Goal: Transaction & Acquisition: Download file/media

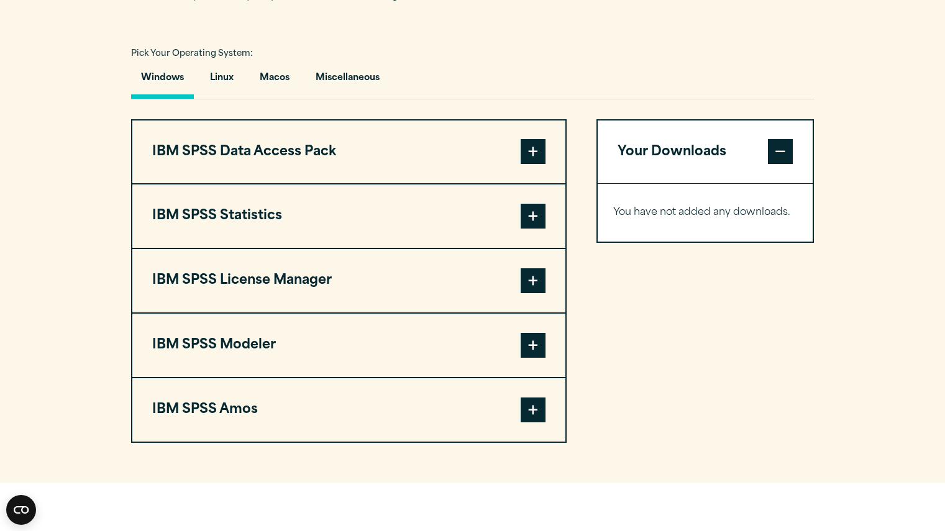
scroll to position [848, 0]
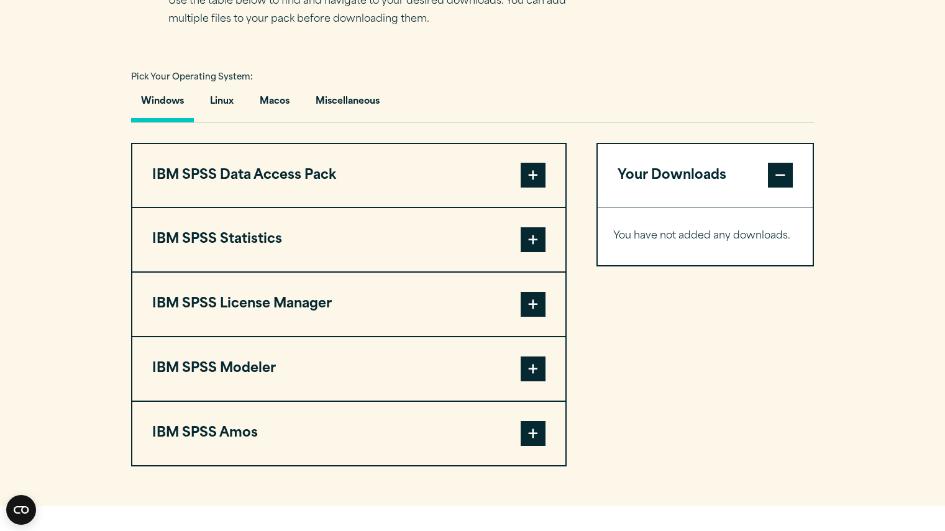
click at [531, 252] on span at bounding box center [533, 240] width 25 height 25
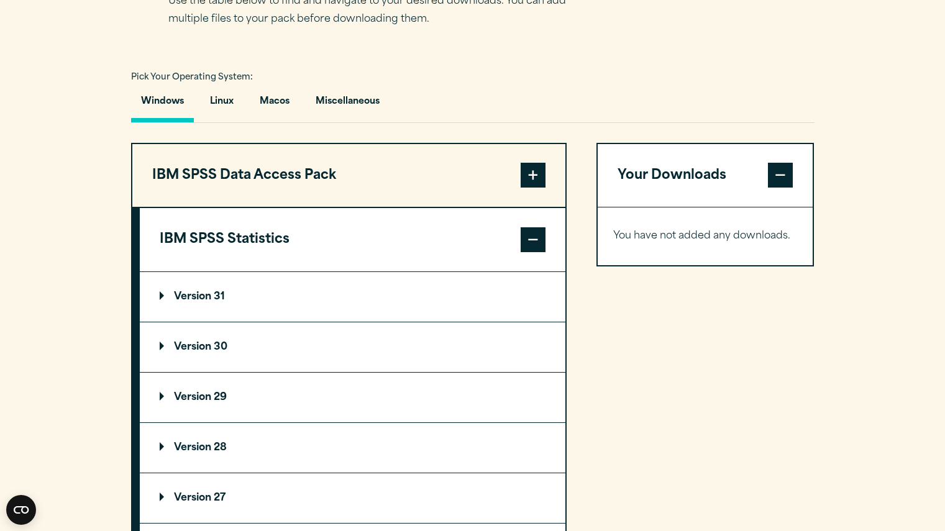
click at [531, 252] on span at bounding box center [533, 240] width 25 height 25
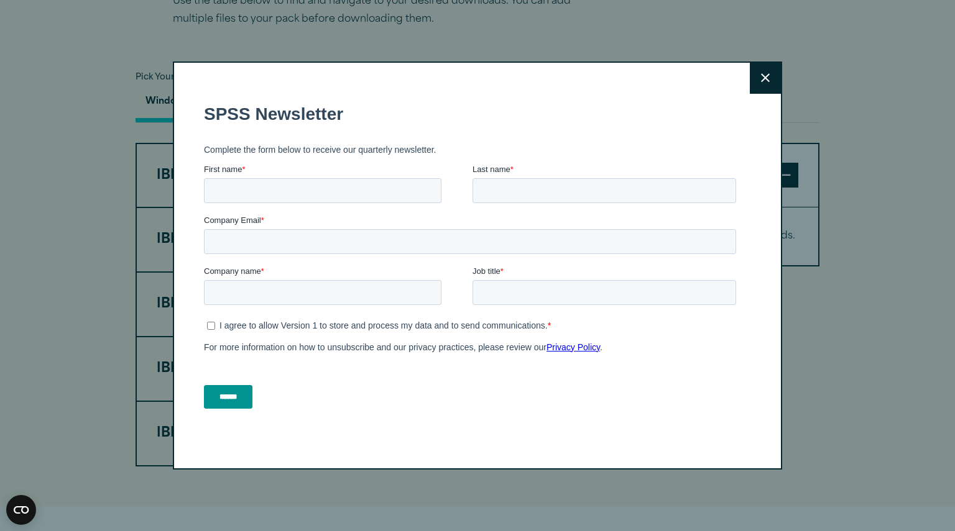
click at [761, 78] on icon at bounding box center [765, 77] width 9 height 9
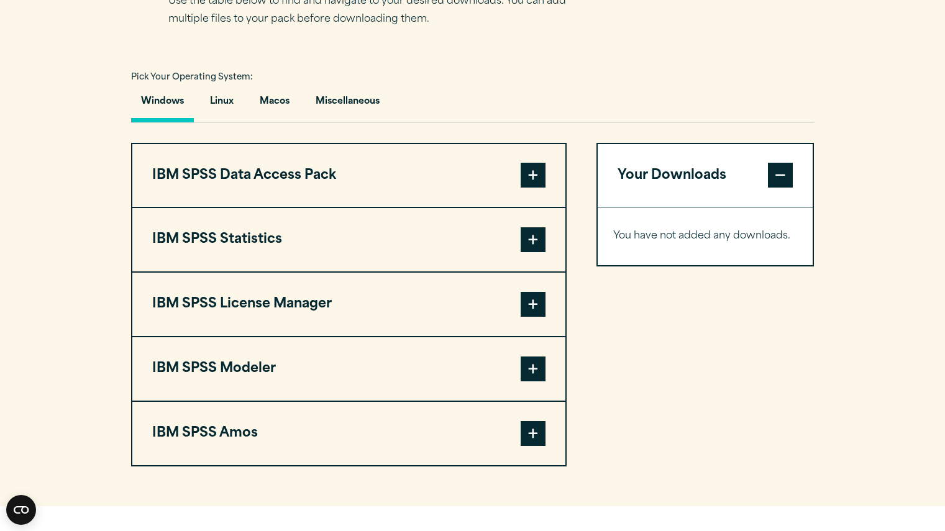
click at [462, 102] on div "Pick Your Operating System: Windows Linux [GEOGRAPHIC_DATA] Miscellaneous" at bounding box center [473, 95] width 684 height 55
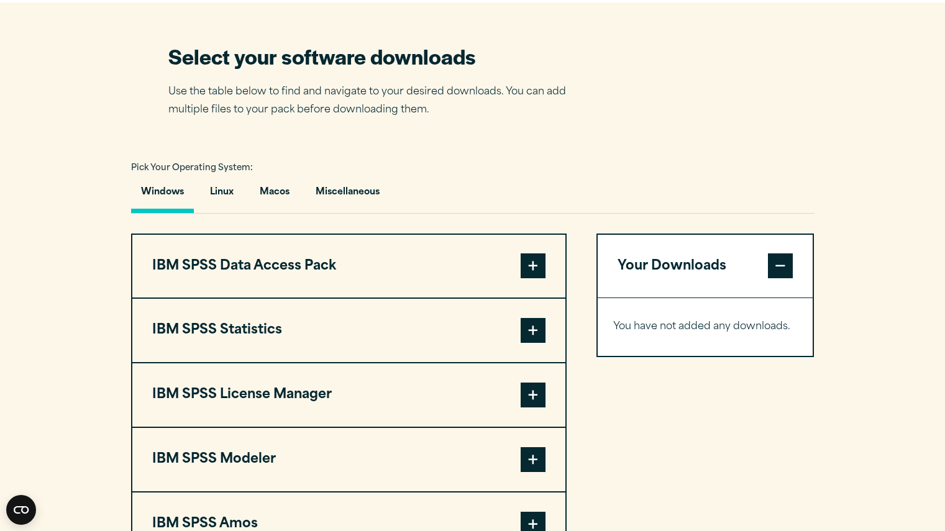
scroll to position [774, 0]
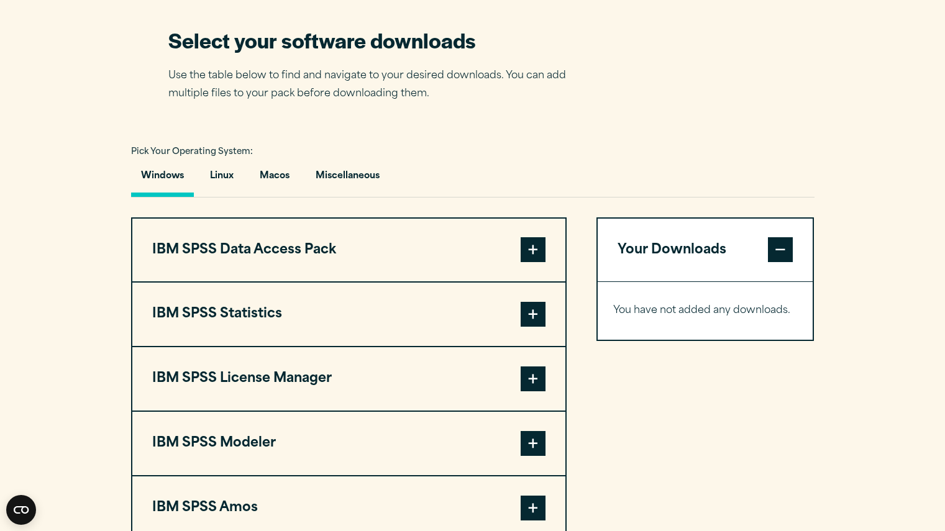
click at [315, 326] on button "IBM SPSS Statistics" at bounding box center [348, 314] width 433 height 63
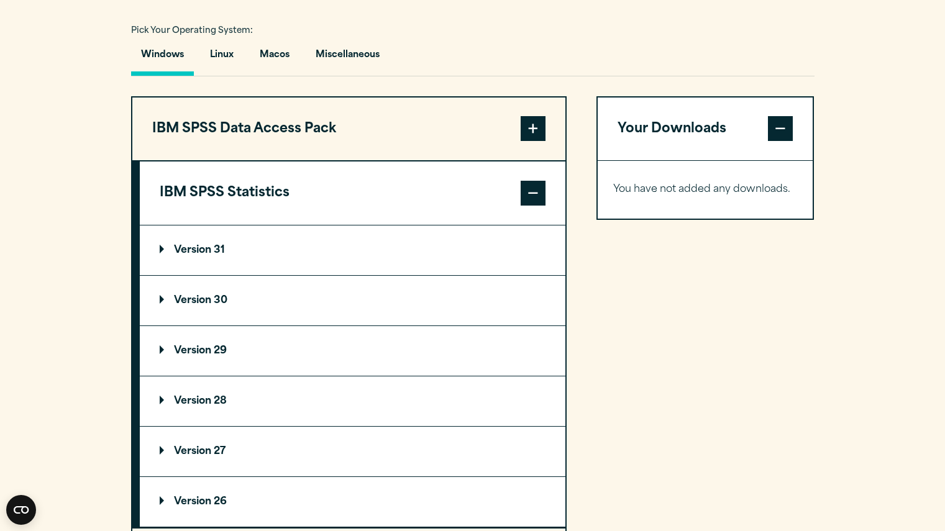
scroll to position [898, 0]
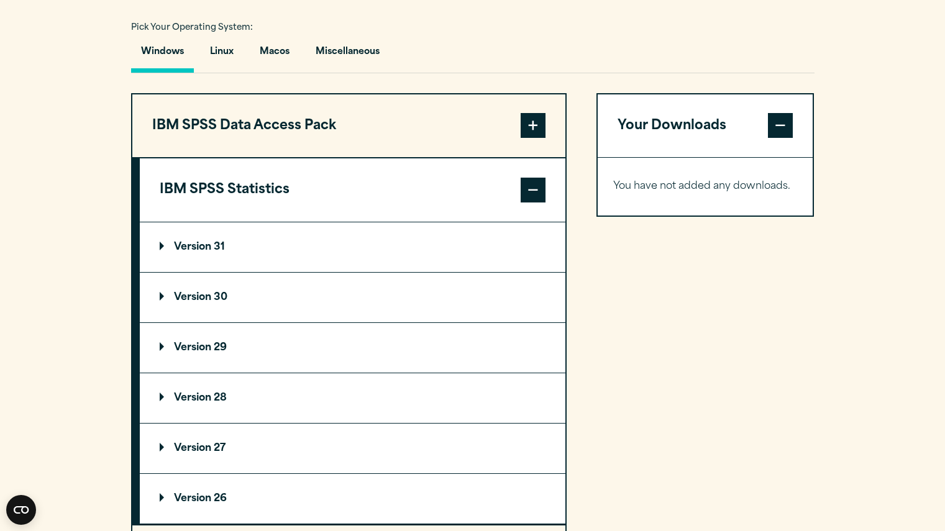
click at [209, 257] on summary "Version 31" at bounding box center [353, 248] width 426 height 50
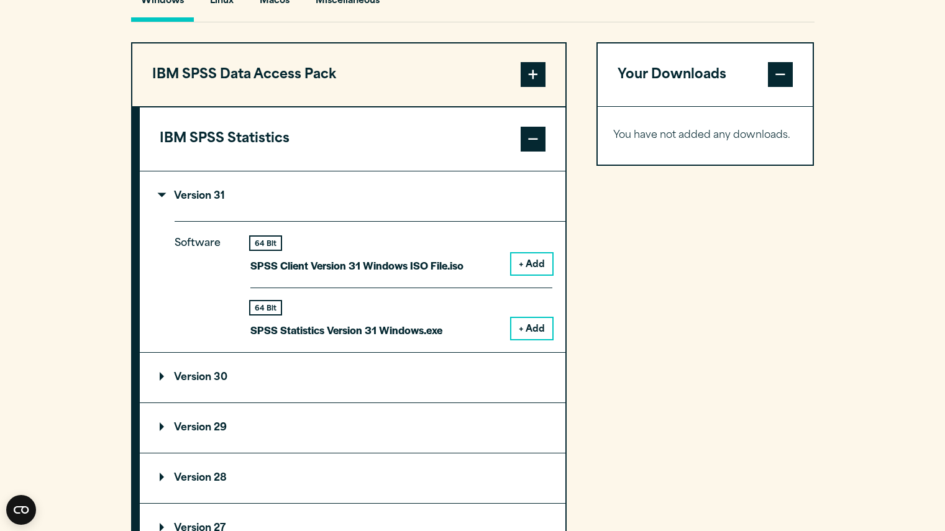
scroll to position [973, 0]
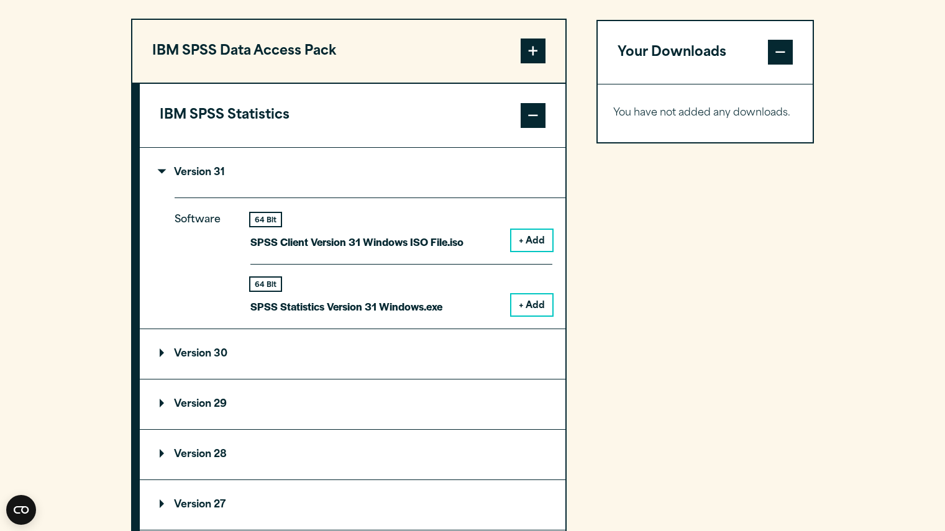
click at [536, 316] on button "+ Add" at bounding box center [532, 305] width 41 height 21
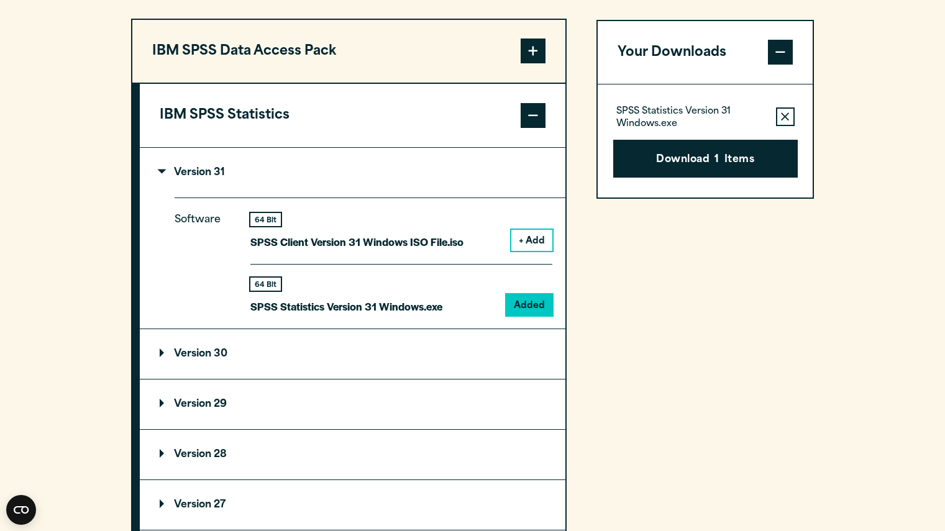
click at [178, 187] on summary "Version 31" at bounding box center [353, 173] width 426 height 50
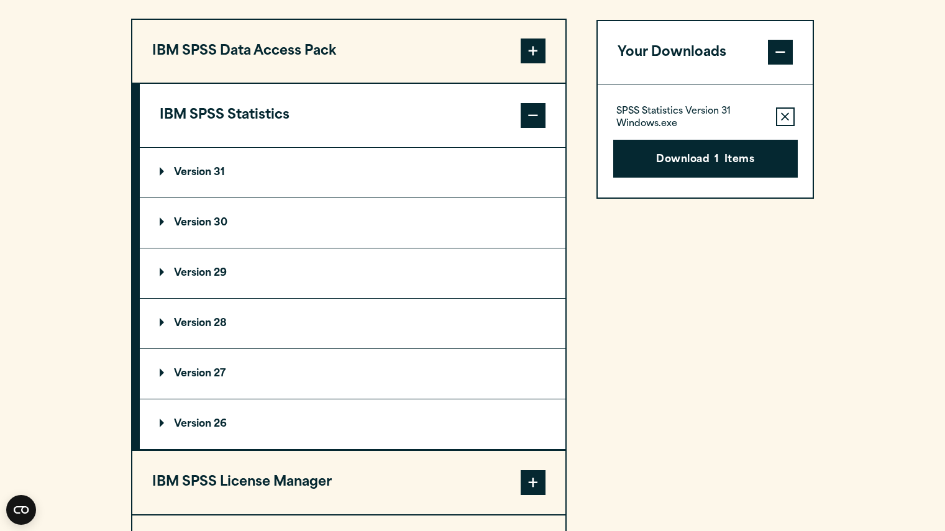
click at [178, 187] on summary "Version 31" at bounding box center [353, 173] width 426 height 50
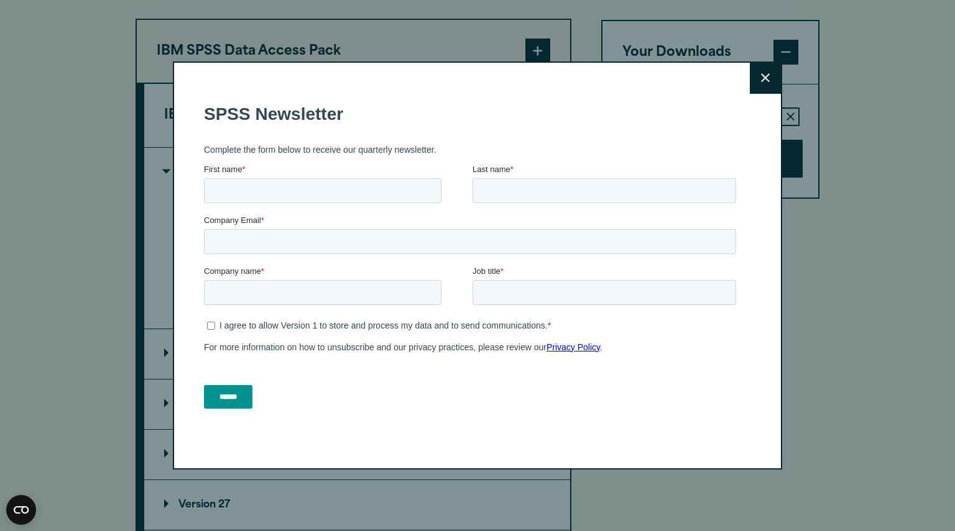
click at [768, 72] on button "Close" at bounding box center [765, 78] width 31 height 31
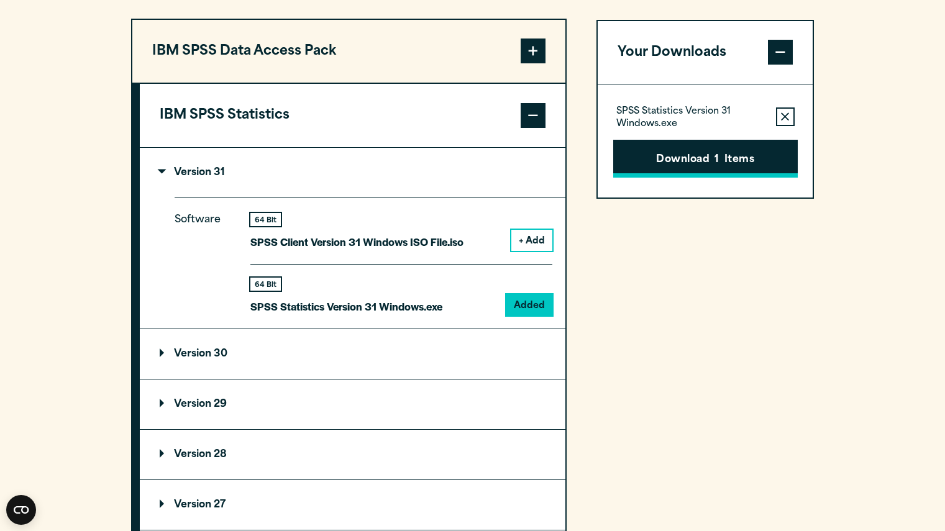
click at [746, 178] on button "Download 1 Items" at bounding box center [706, 159] width 185 height 39
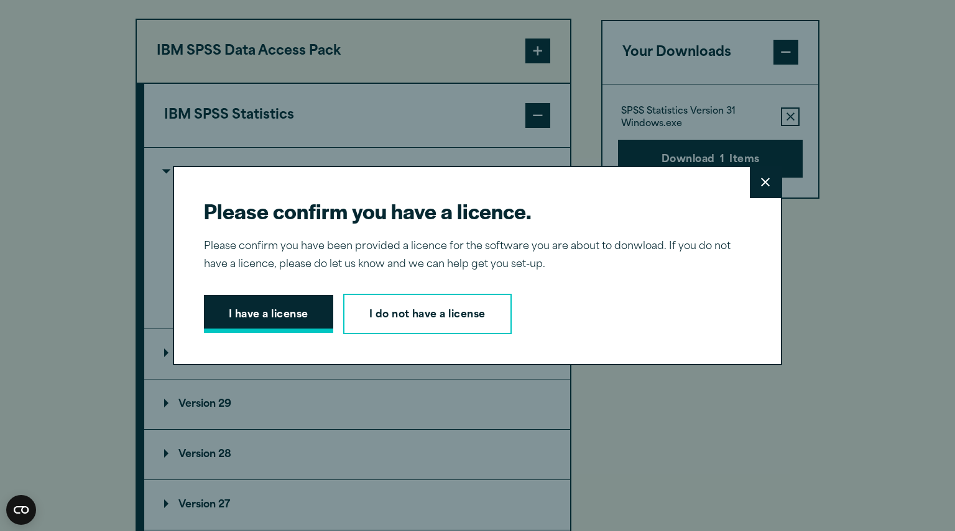
click at [270, 323] on button "I have a license" at bounding box center [268, 314] width 129 height 39
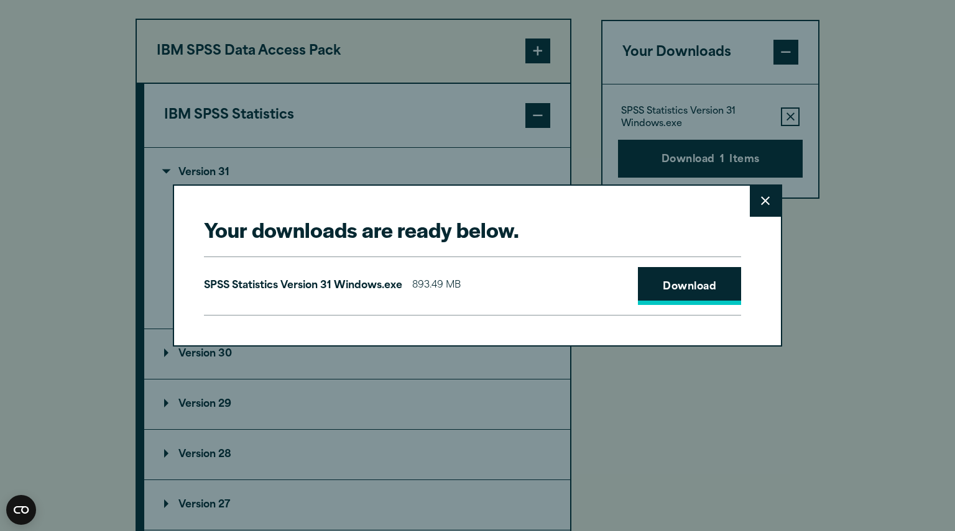
click at [709, 283] on link "Download" at bounding box center [689, 286] width 103 height 39
click at [763, 205] on icon at bounding box center [765, 200] width 9 height 9
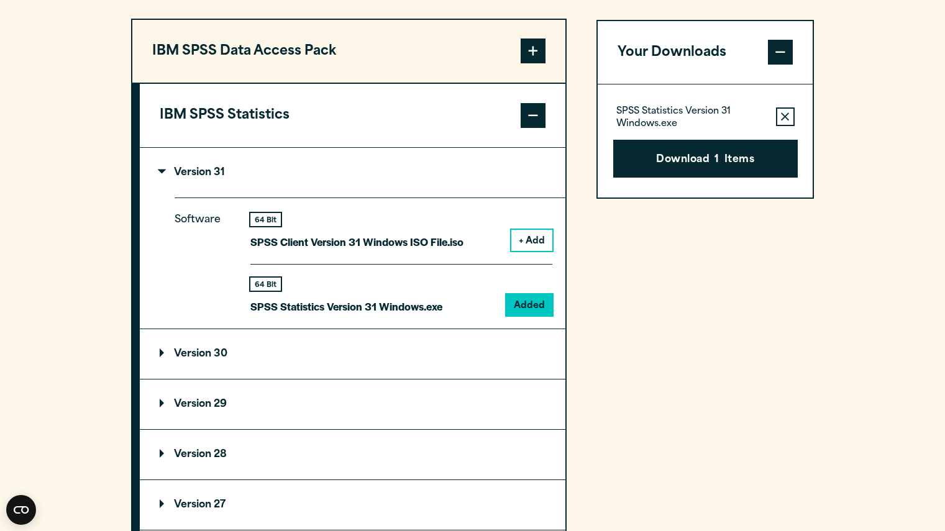
click at [928, 130] on section "Select your software downloads Use the table below to find and navigate to your…" at bounding box center [472, 301] width 945 height 1028
